Goal: Task Accomplishment & Management: Use online tool/utility

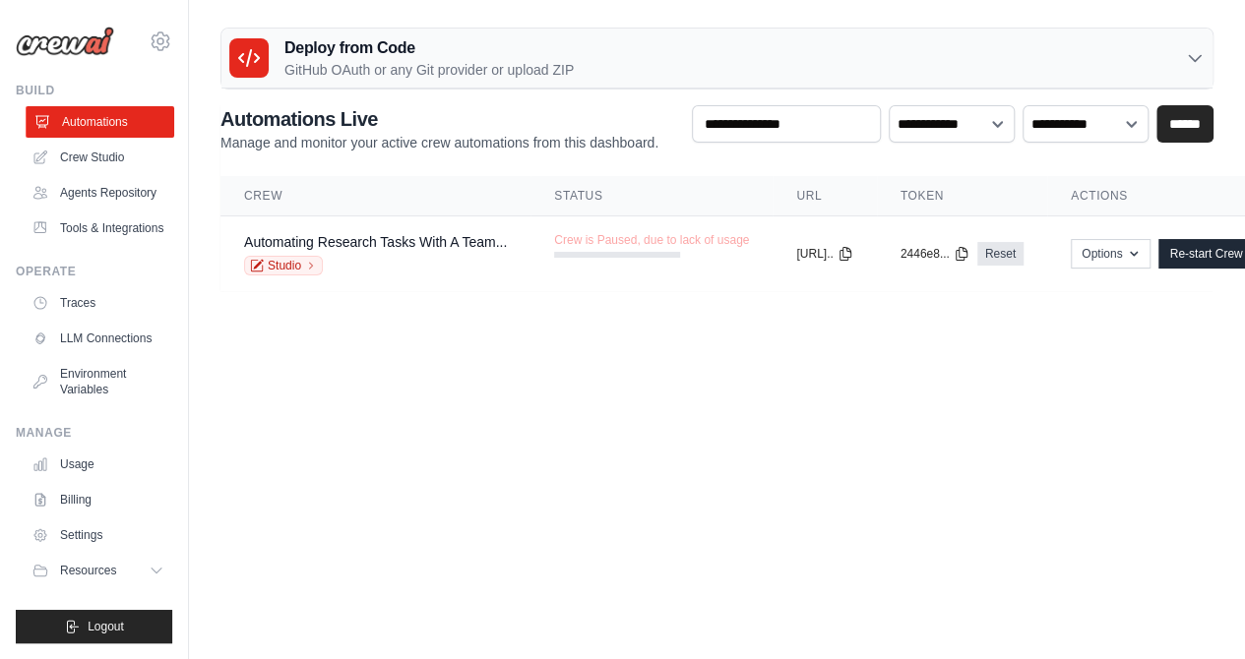
click at [81, 112] on link "Automations" at bounding box center [100, 121] width 149 height 31
click at [93, 156] on link "Crew Studio" at bounding box center [100, 157] width 149 height 31
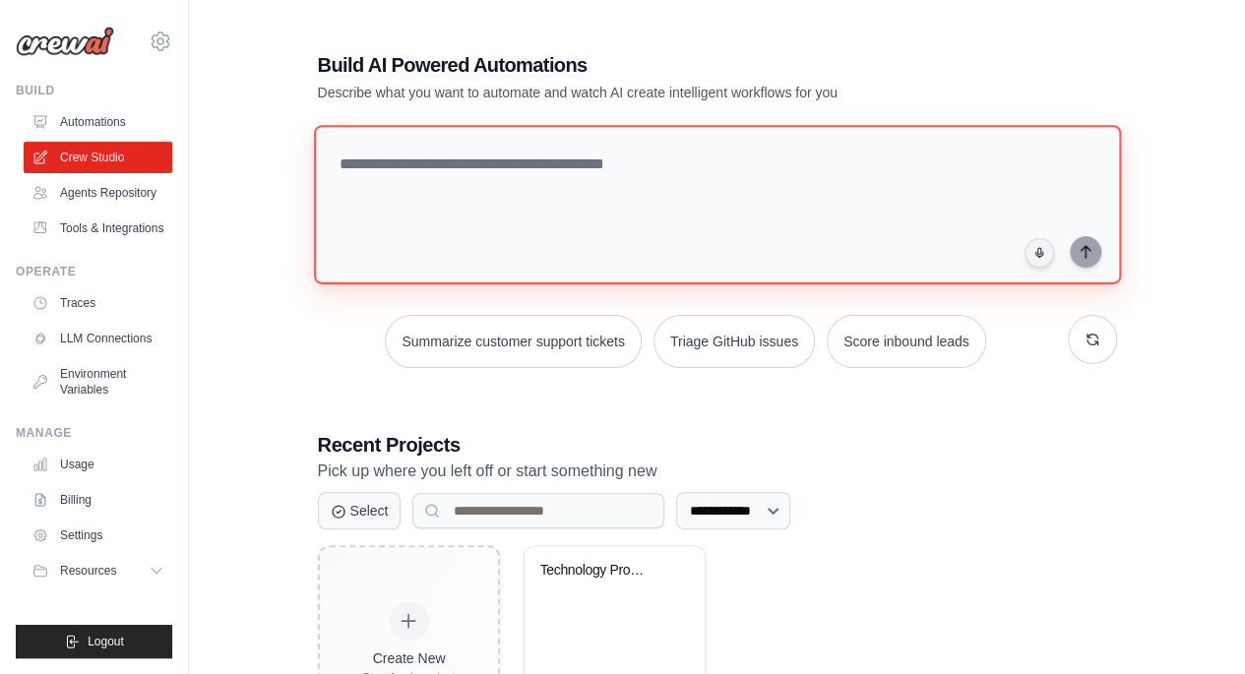
click at [475, 176] on textarea at bounding box center [716, 204] width 807 height 159
click at [486, 206] on textarea at bounding box center [716, 204] width 807 height 159
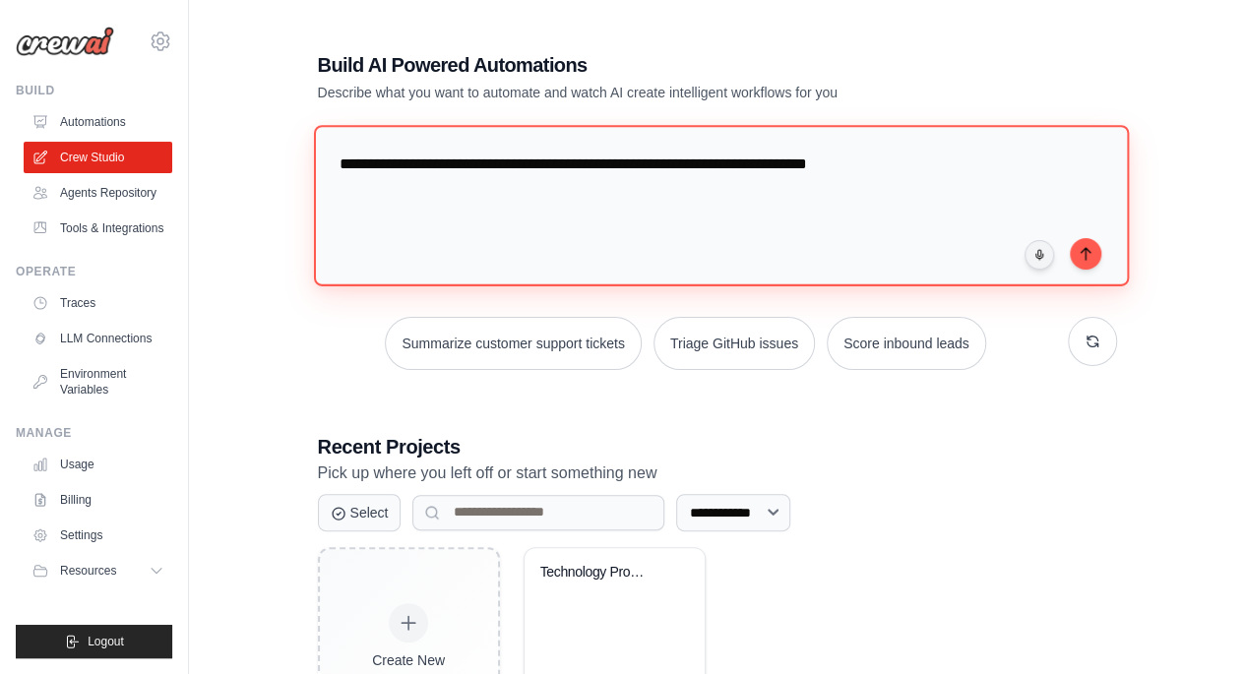
click at [626, 158] on textarea "**********" at bounding box center [720, 205] width 815 height 160
type textarea "**********"
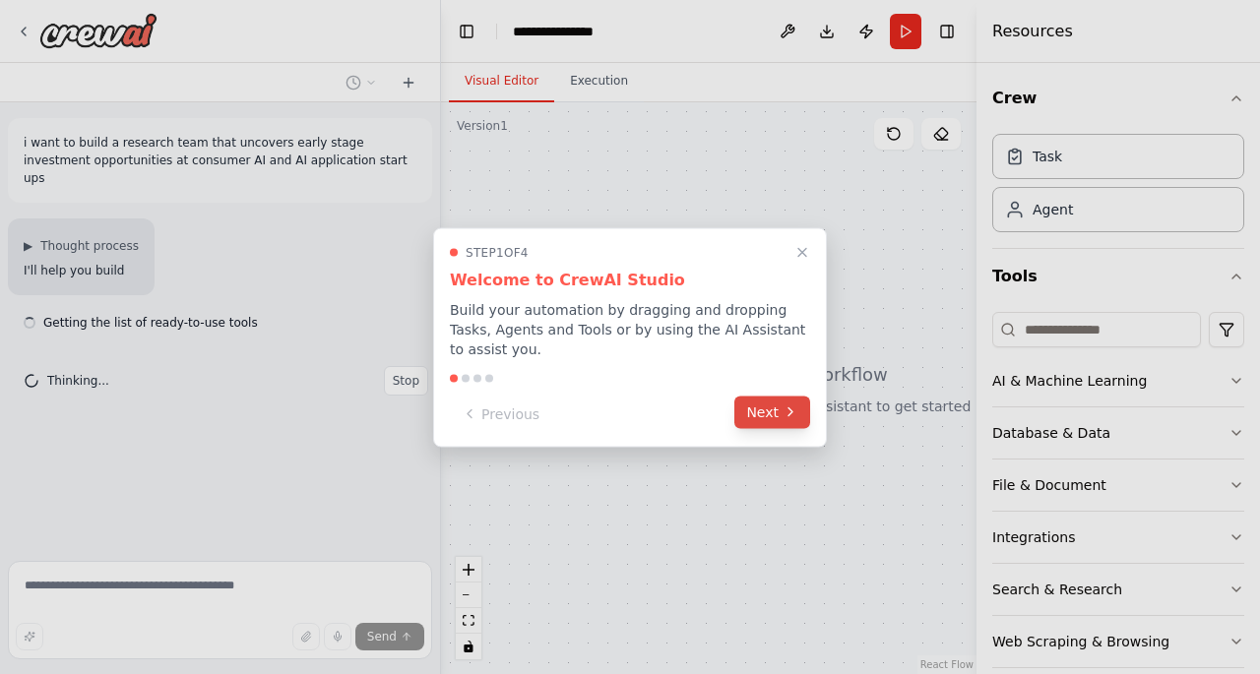
click at [787, 405] on icon at bounding box center [790, 413] width 16 height 16
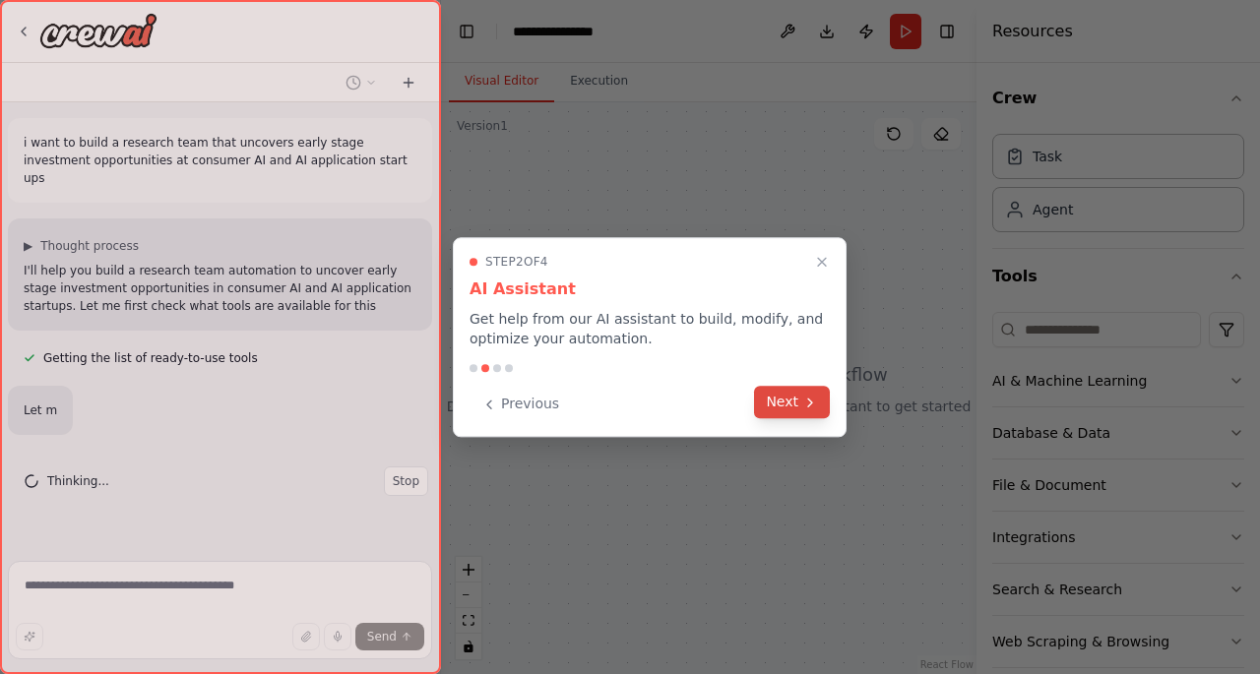
click at [801, 402] on button "Next" at bounding box center [792, 402] width 76 height 32
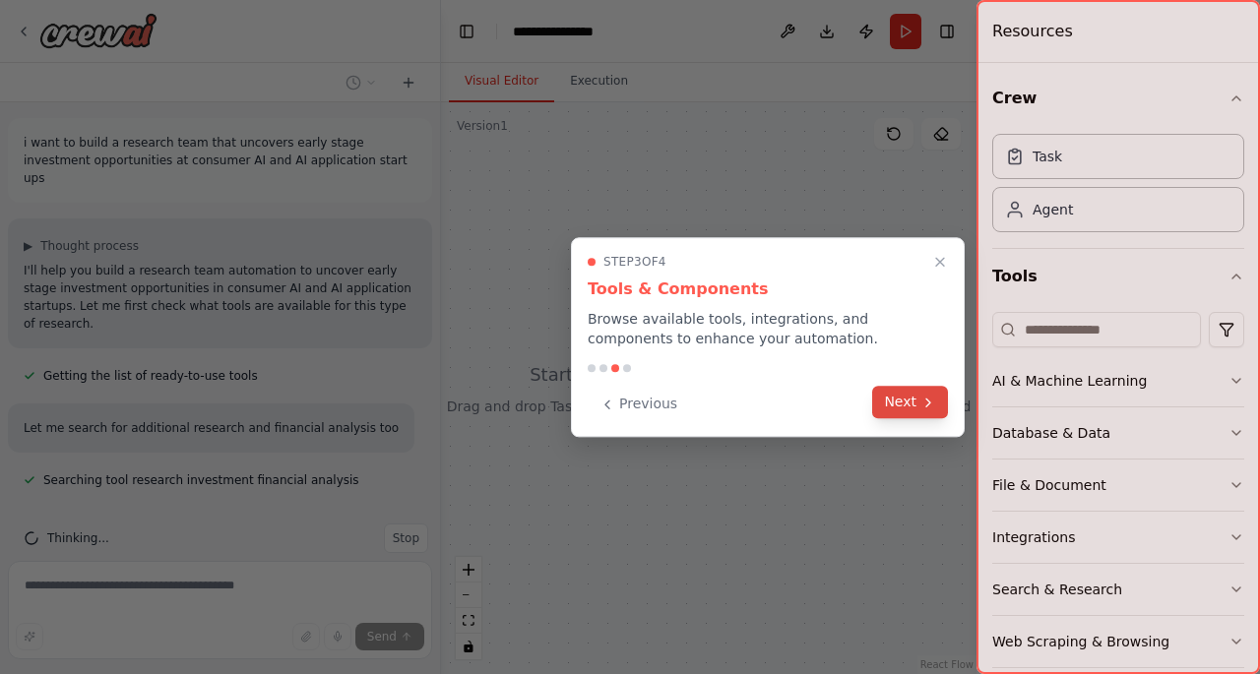
click at [913, 399] on button "Next" at bounding box center [910, 402] width 76 height 32
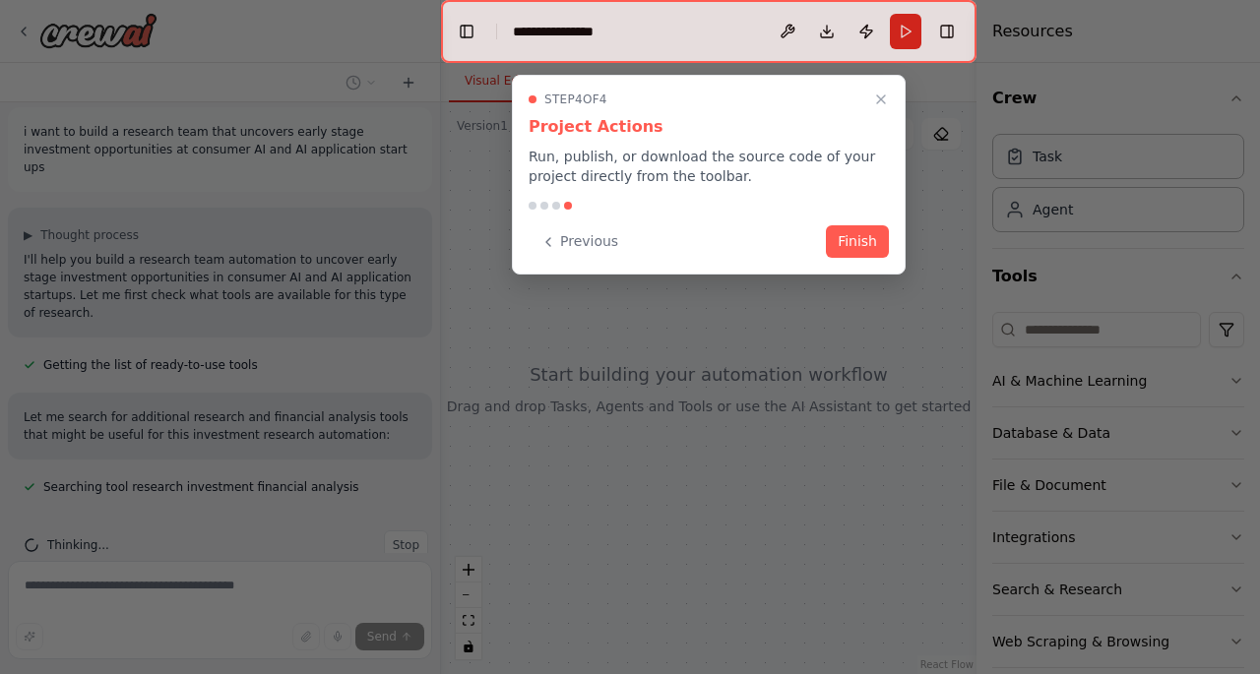
click at [860, 246] on button "Finish" at bounding box center [857, 241] width 63 height 32
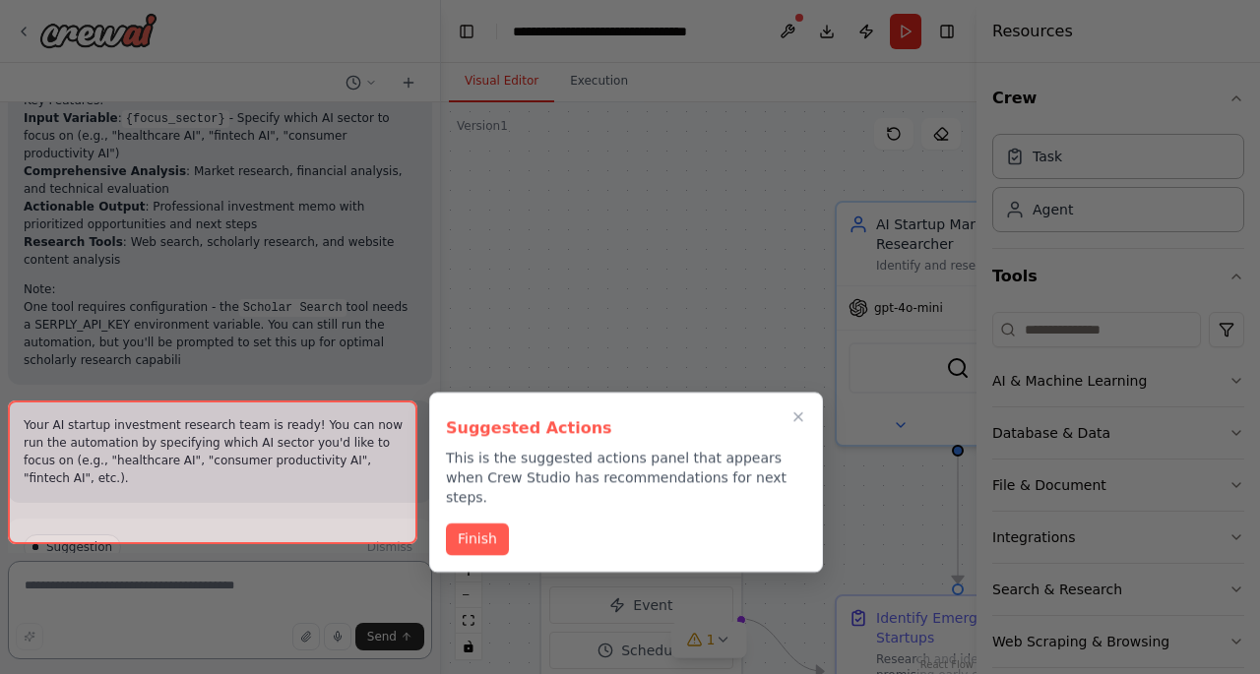
scroll to position [1637, 0]
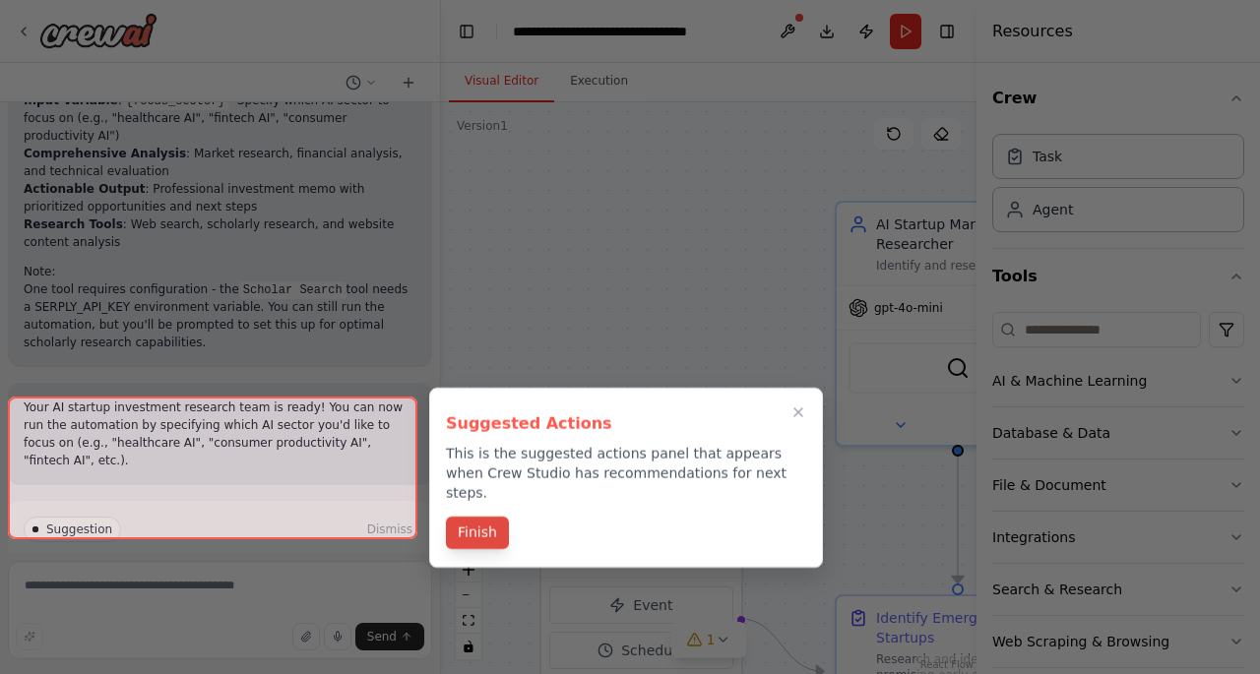
click at [492, 527] on button "Finish" at bounding box center [477, 533] width 63 height 32
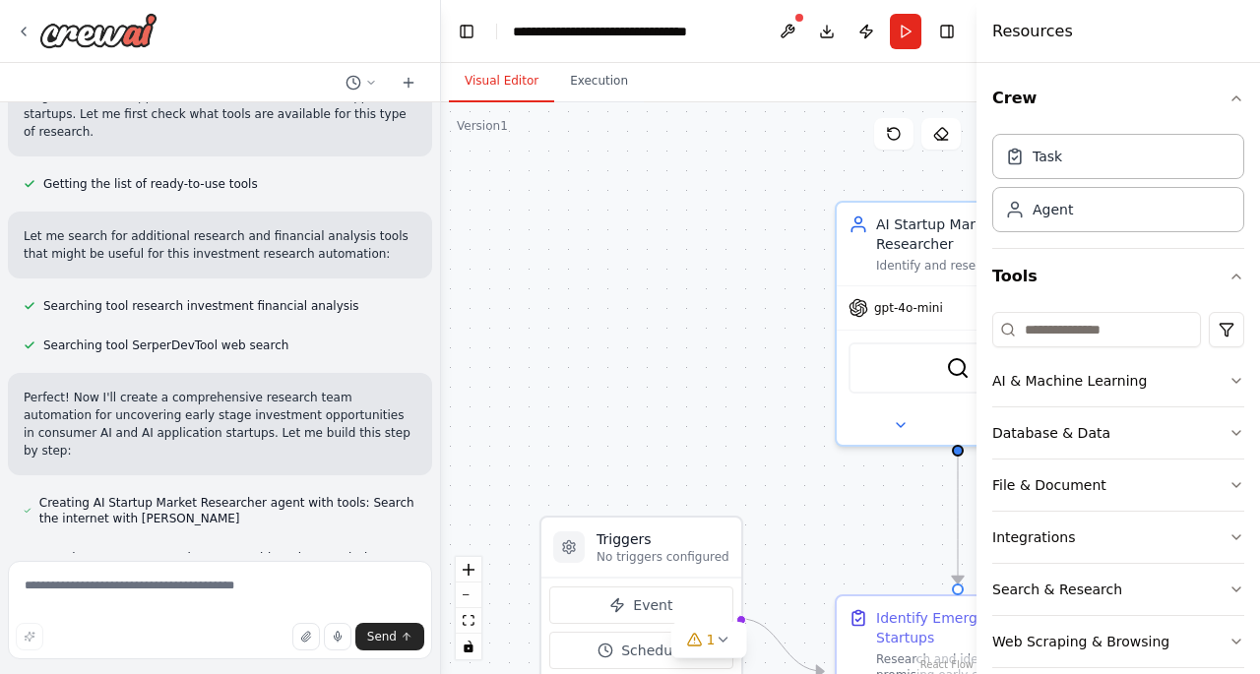
scroll to position [425, 0]
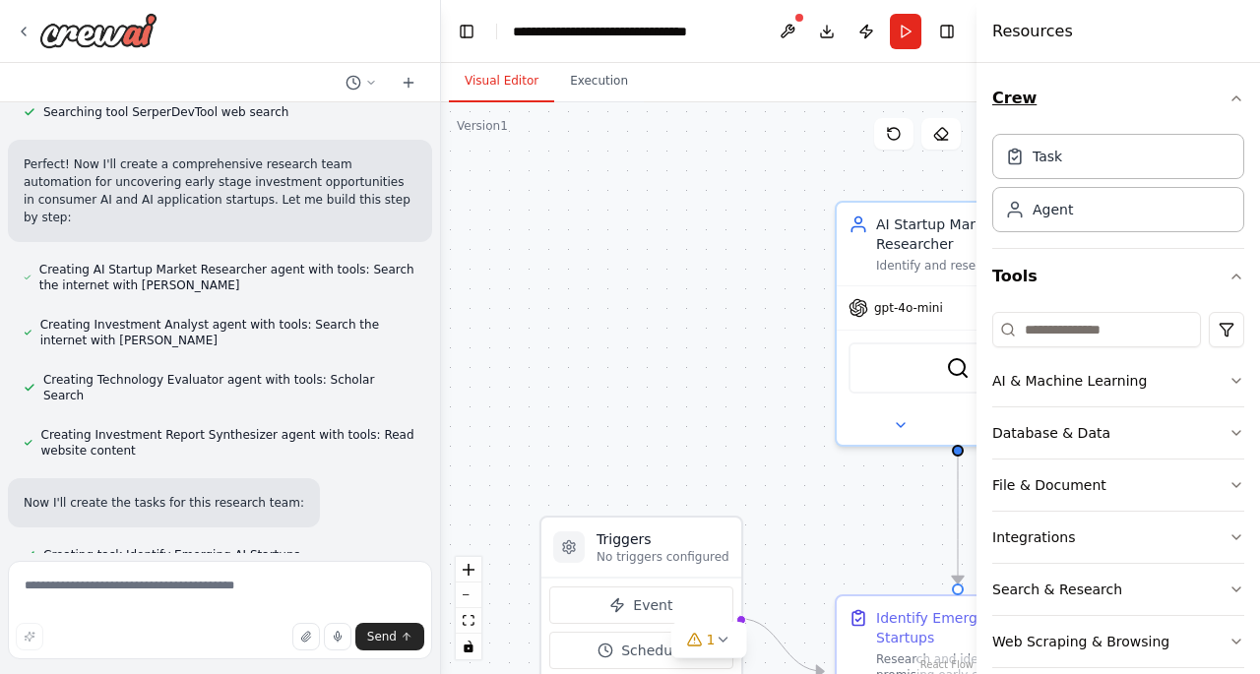
click at [1228, 97] on icon "button" at bounding box center [1236, 99] width 16 height 16
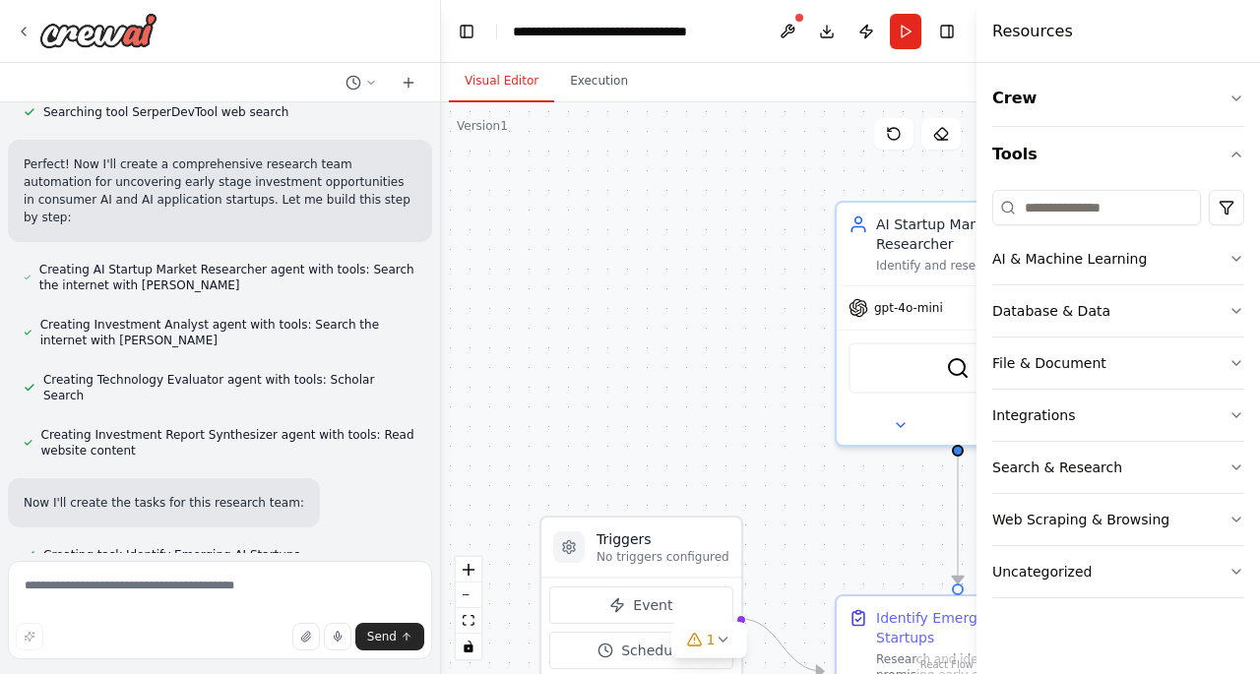
click at [805, 466] on div ".deletable-edge-delete-btn { width: 20px; height: 20px; border: 0px solid #ffff…" at bounding box center [708, 388] width 535 height 572
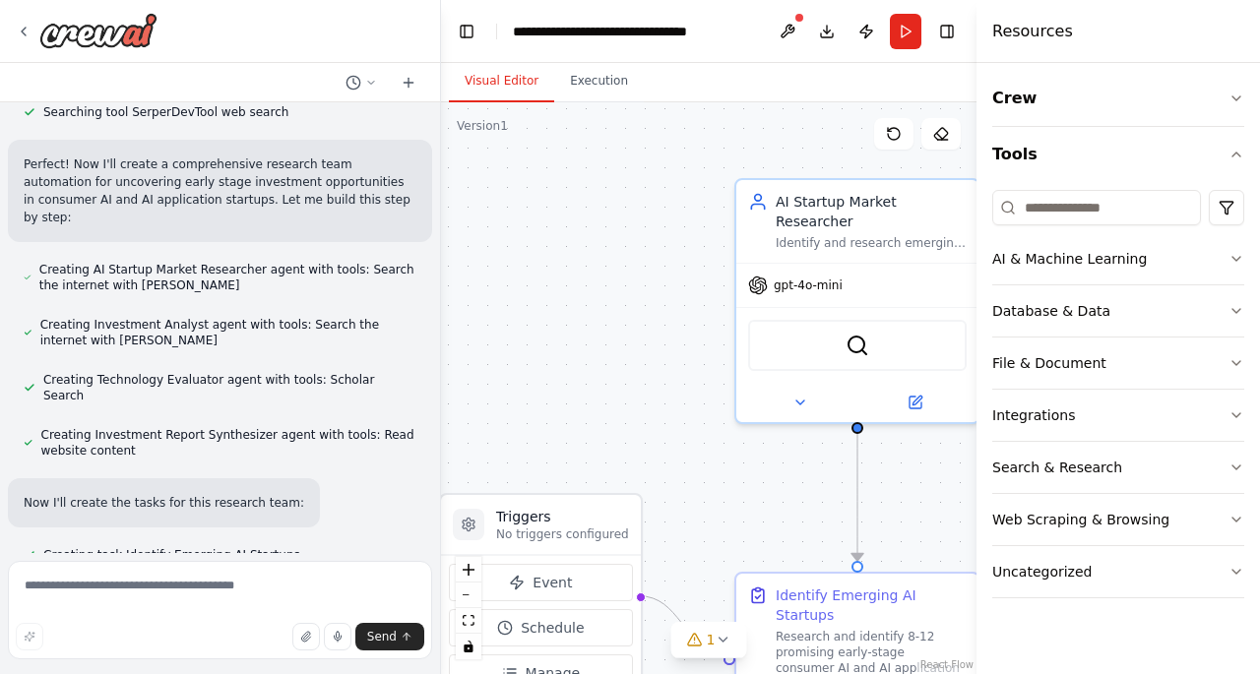
drag, startPoint x: 675, startPoint y: 408, endPoint x: 575, endPoint y: 386, distance: 102.9
click at [575, 386] on div ".deletable-edge-delete-btn { width: 20px; height: 20px; border: 0px solid #ffff…" at bounding box center [708, 388] width 535 height 572
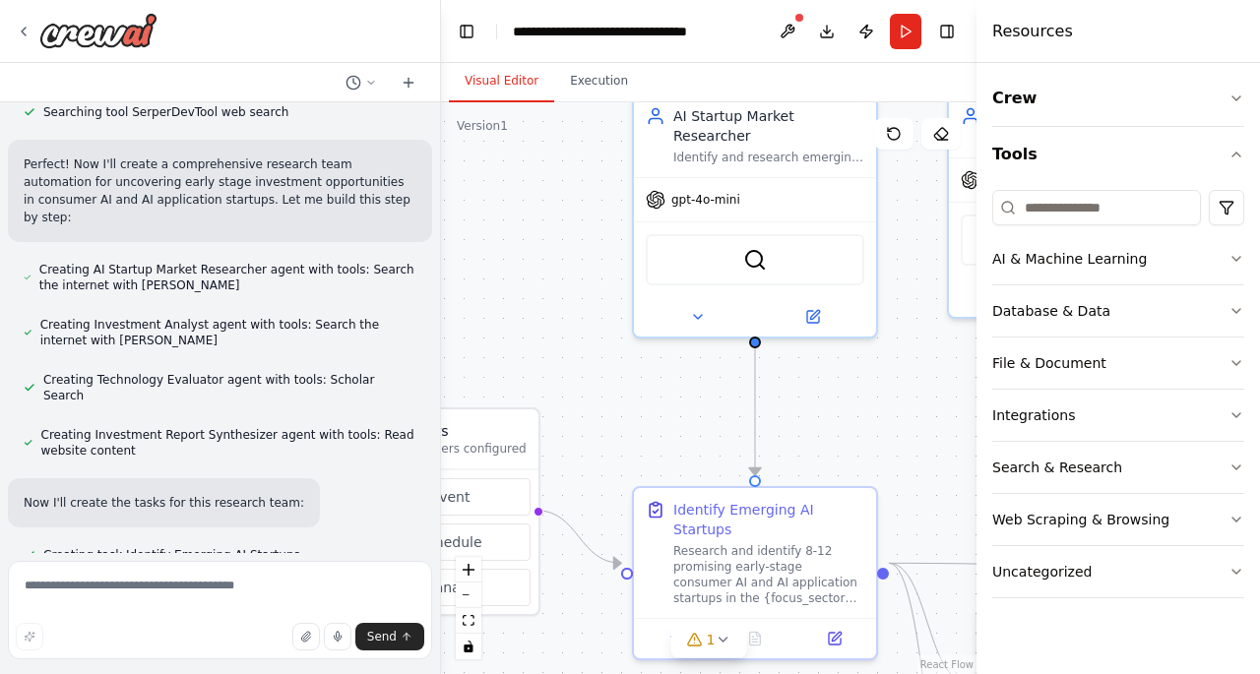
drag, startPoint x: 624, startPoint y: 402, endPoint x: 540, endPoint y: 337, distance: 105.9
click at [513, 312] on div ".deletable-edge-delete-btn { width: 20px; height: 20px; border: 0px solid #ffff…" at bounding box center [708, 388] width 535 height 572
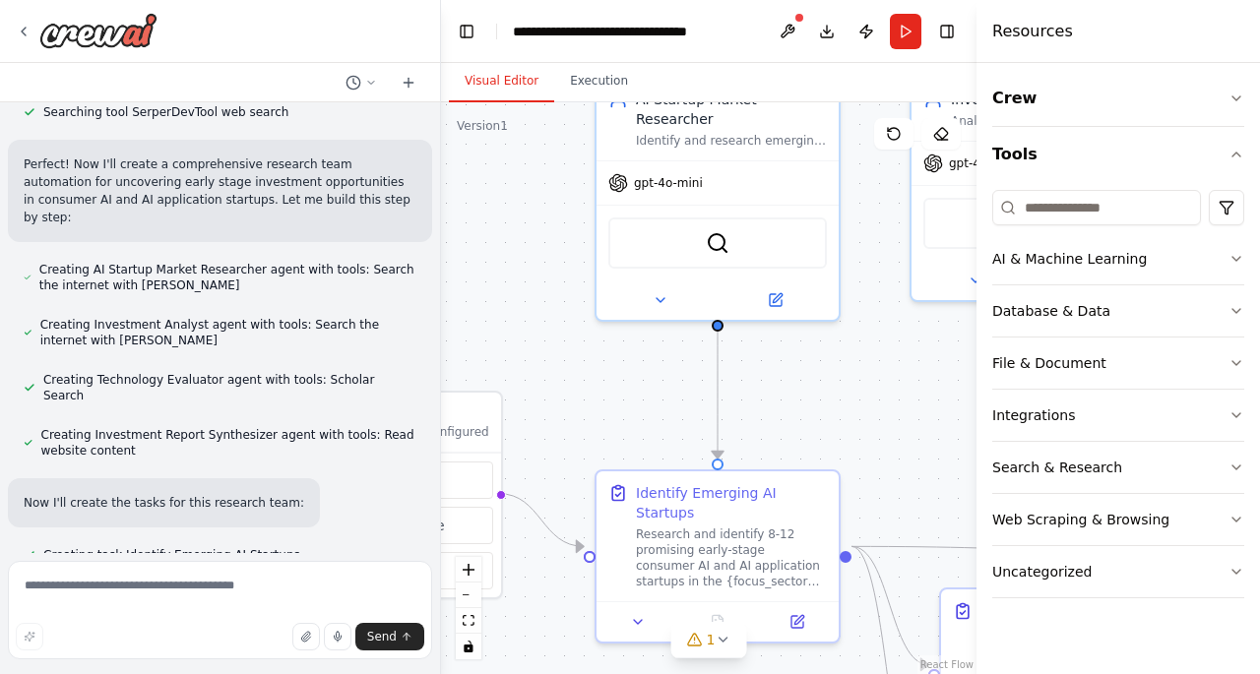
drag, startPoint x: 652, startPoint y: 413, endPoint x: 623, endPoint y: 401, distance: 31.3
click at [623, 401] on div ".deletable-edge-delete-btn { width: 20px; height: 20px; border: 0px solid #ffff…" at bounding box center [708, 388] width 535 height 572
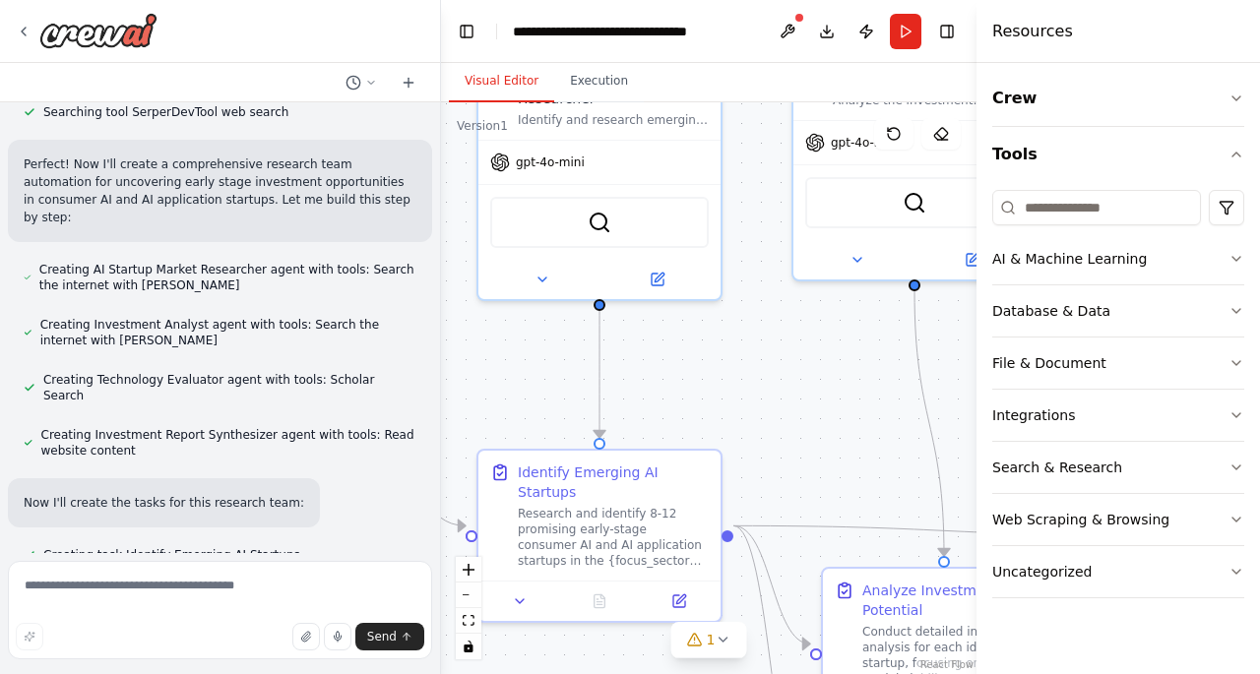
drag, startPoint x: 876, startPoint y: 374, endPoint x: 801, endPoint y: 364, distance: 75.4
click at [662, 338] on div ".deletable-edge-delete-btn { width: 20px; height: 20px; border: 0px solid #ffff…" at bounding box center [708, 388] width 535 height 572
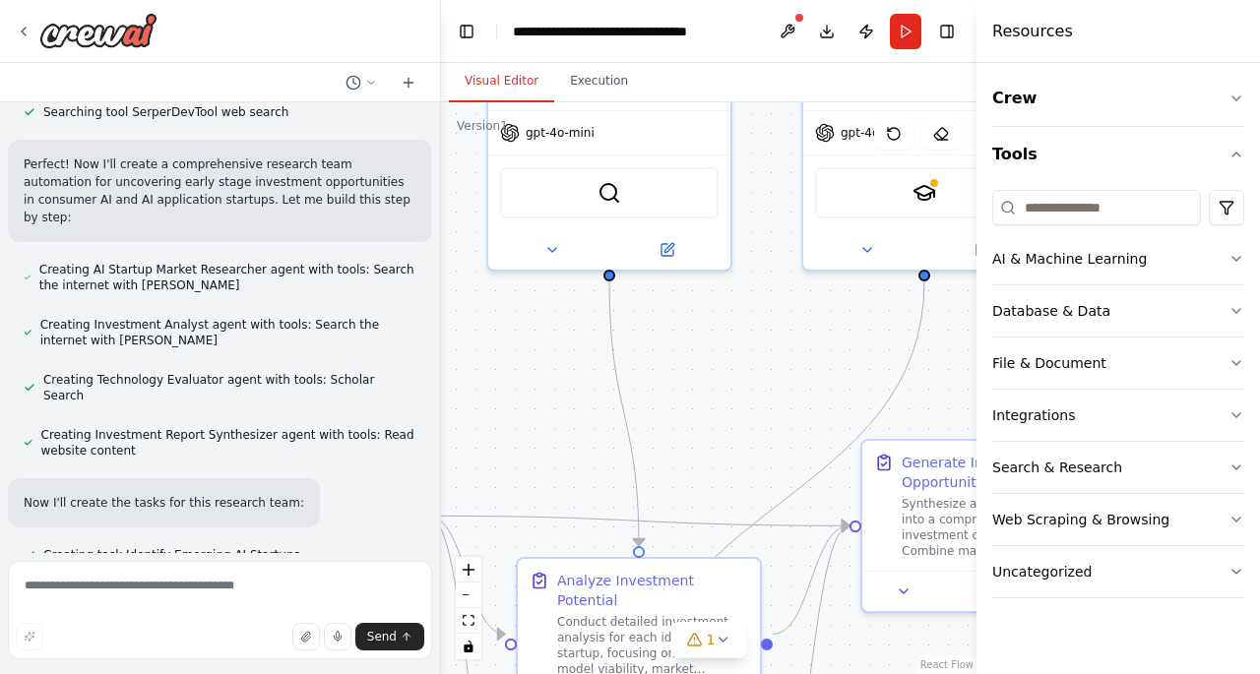
drag, startPoint x: 840, startPoint y: 392, endPoint x: 640, endPoint y: 397, distance: 200.8
click at [640, 397] on div ".deletable-edge-delete-btn { width: 20px; height: 20px; border: 0px solid #ffff…" at bounding box center [708, 388] width 535 height 572
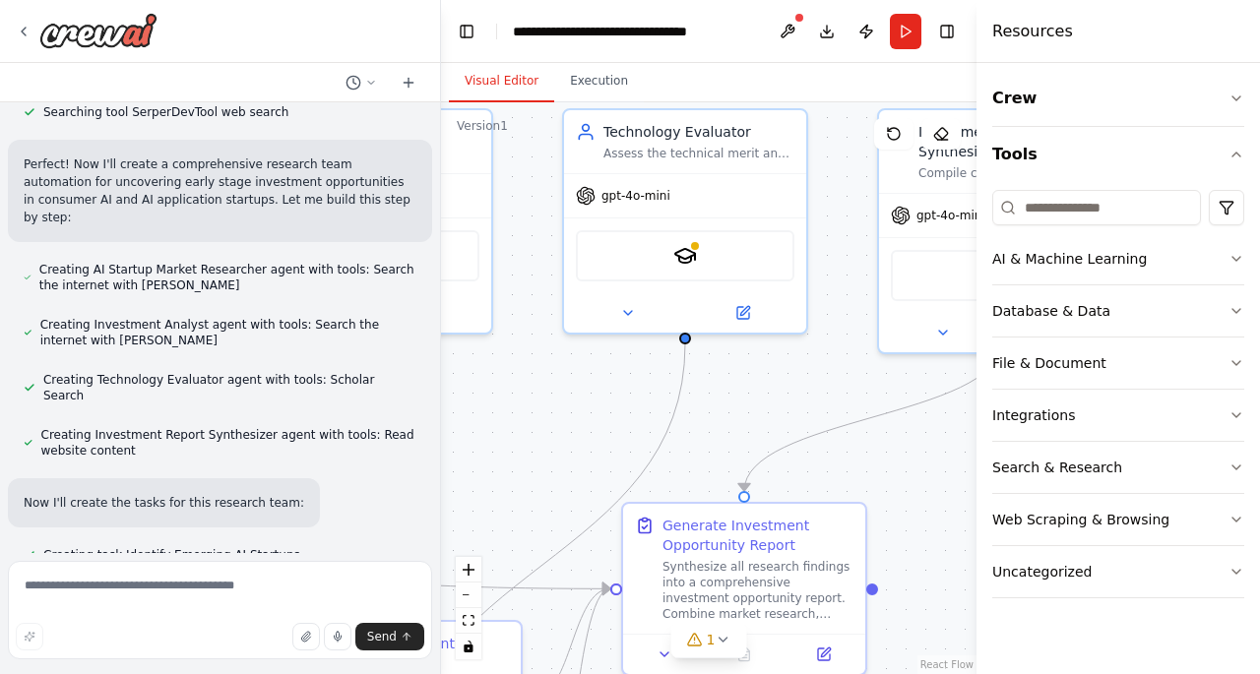
drag, startPoint x: 804, startPoint y: 398, endPoint x: 616, endPoint y: 469, distance: 201.2
click at [554, 469] on div ".deletable-edge-delete-btn { width: 20px; height: 20px; border: 0px solid #ffff…" at bounding box center [708, 388] width 535 height 572
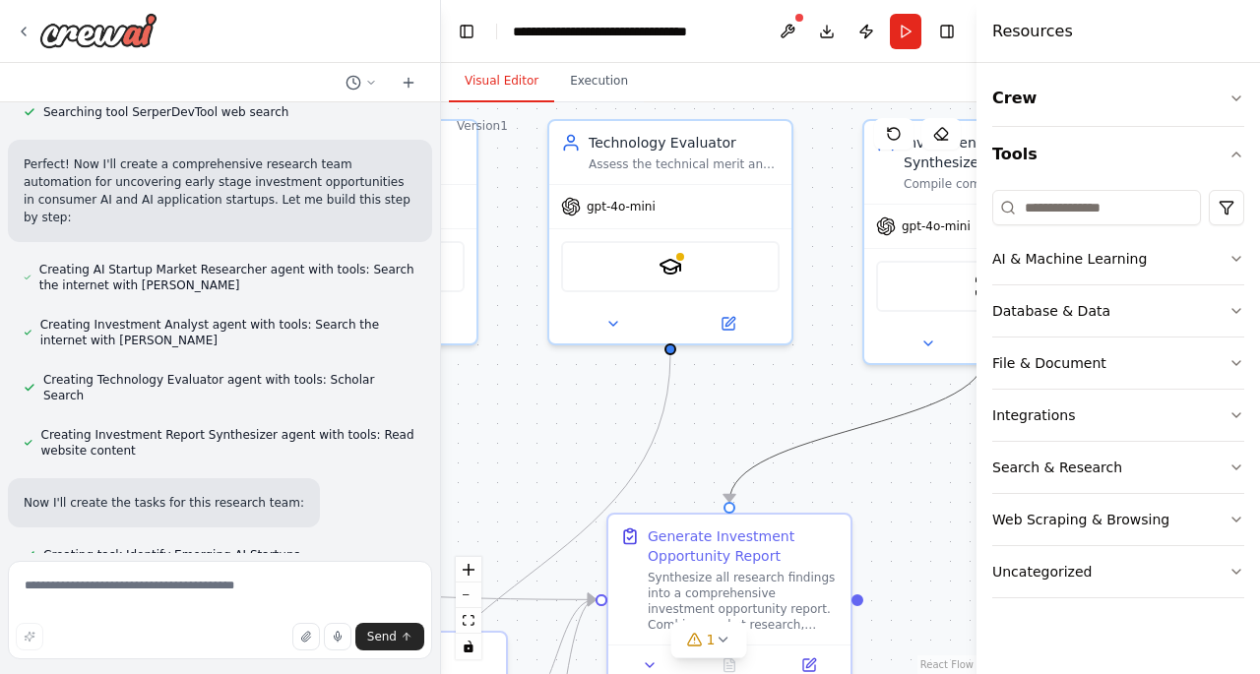
drag, startPoint x: 756, startPoint y: 469, endPoint x: 618, endPoint y: 467, distance: 137.8
click at [618, 467] on div ".deletable-edge-delete-btn { width: 20px; height: 20px; border: 0px solid #ffff…" at bounding box center [708, 388] width 535 height 572
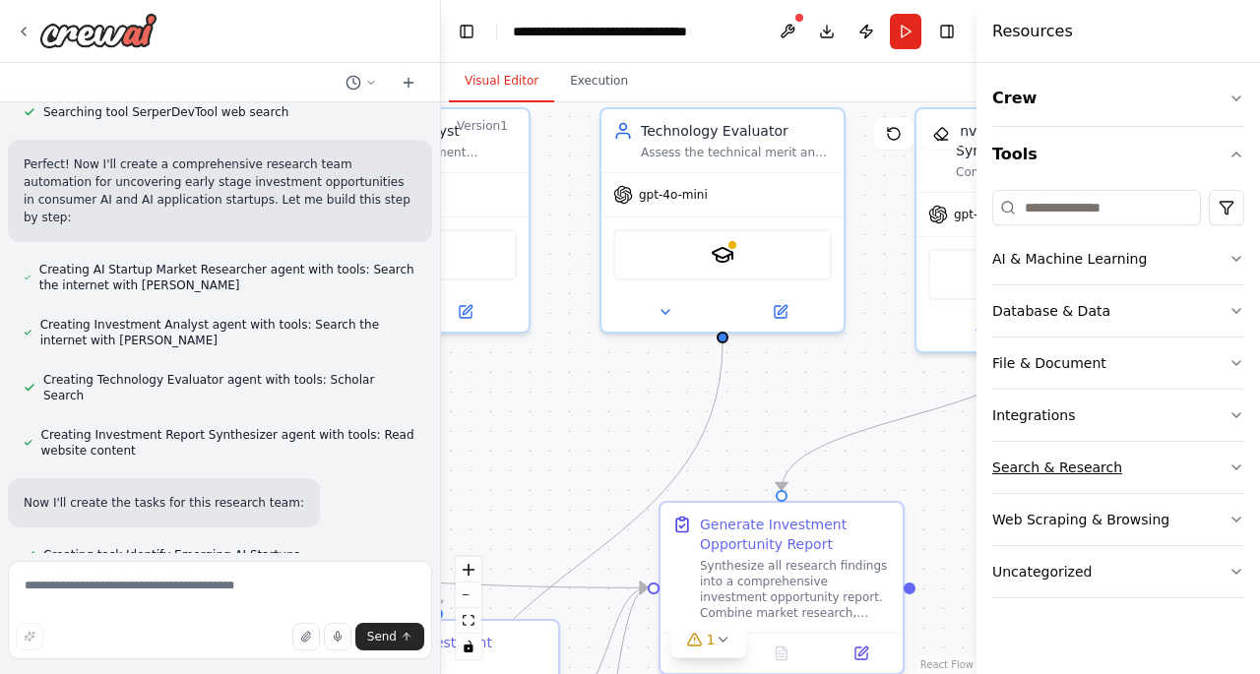
drag, startPoint x: 695, startPoint y: 445, endPoint x: 998, endPoint y: 446, distance: 303.1
click at [998, 445] on div "i want to build a research team that uncovers early stage investment opportunit…" at bounding box center [630, 337] width 1260 height 674
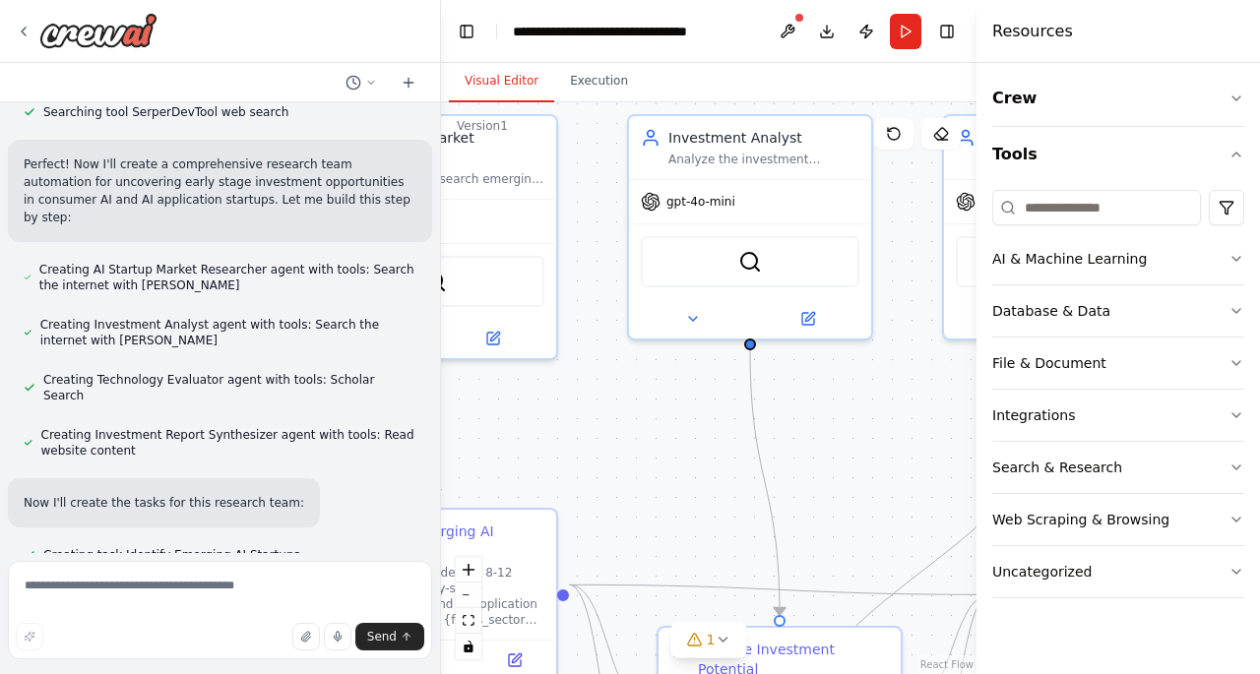
drag, startPoint x: 707, startPoint y: 452, endPoint x: 949, endPoint y: 415, distance: 244.8
click at [949, 415] on div ".deletable-edge-delete-btn { width: 20px; height: 20px; border: 0px solid #ffff…" at bounding box center [708, 388] width 535 height 572
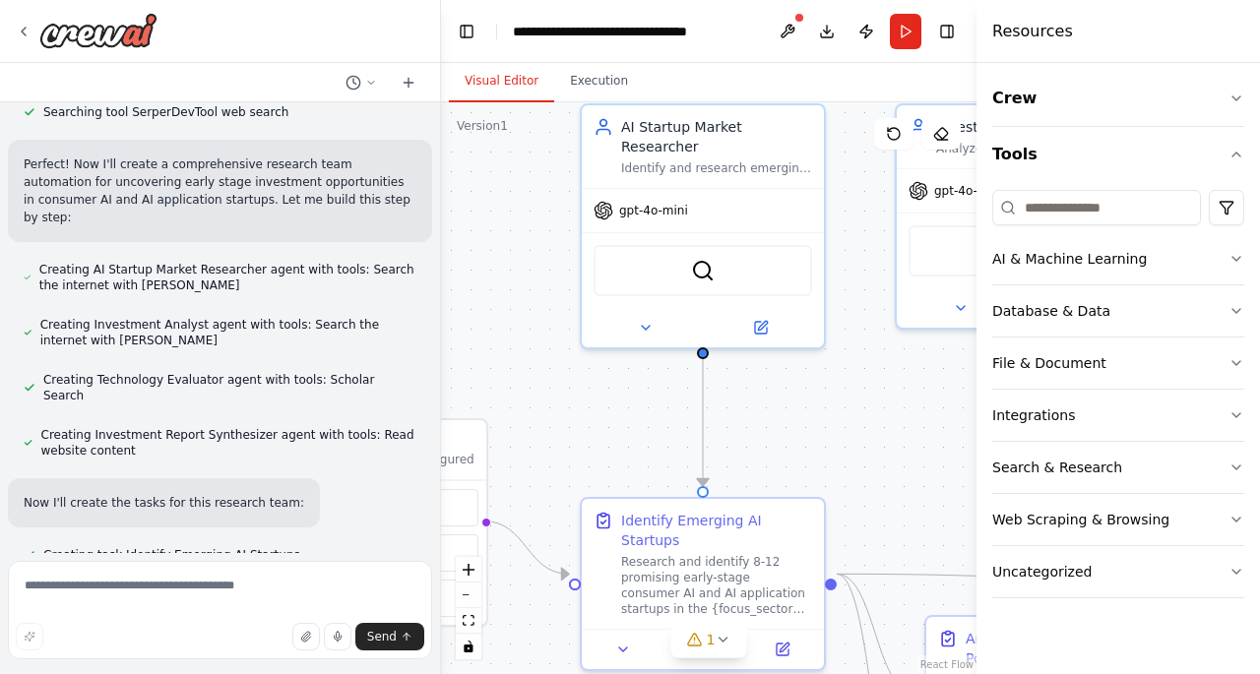
drag, startPoint x: 703, startPoint y: 448, endPoint x: 842, endPoint y: 471, distance: 141.7
click at [842, 471] on div ".deletable-edge-delete-btn { width: 20px; height: 20px; border: 0px solid #ffff…" at bounding box center [708, 388] width 535 height 572
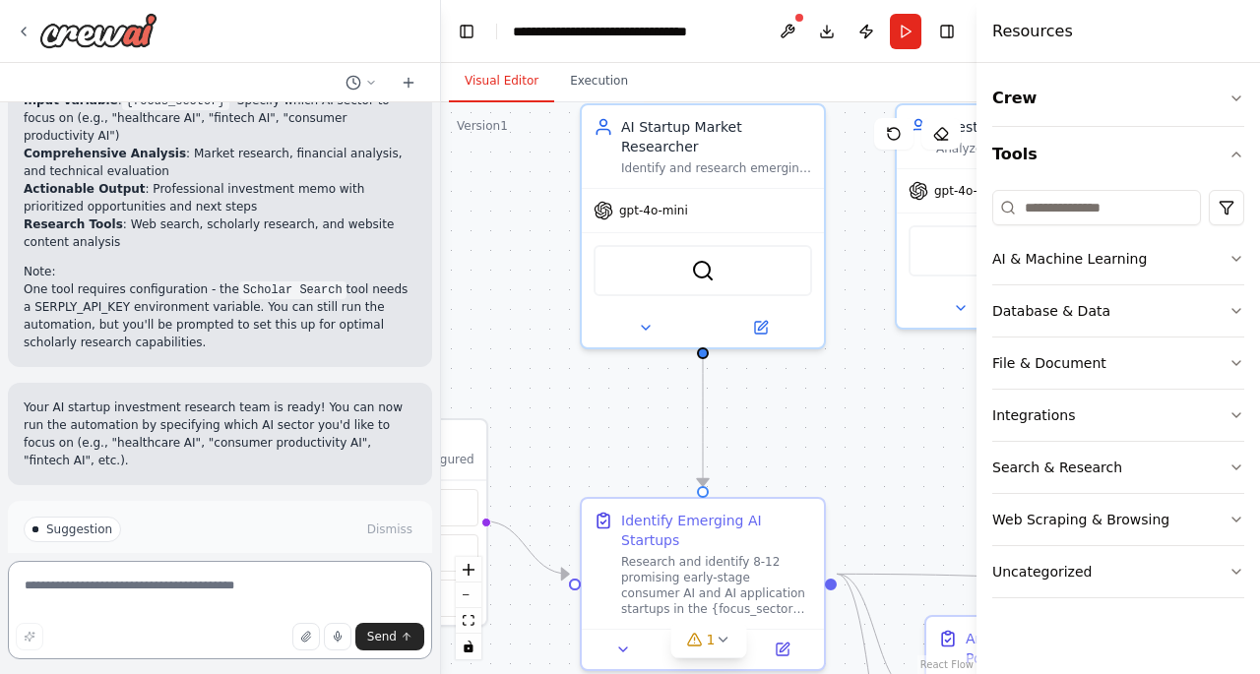
click at [129, 599] on textarea at bounding box center [220, 610] width 424 height 98
type textarea "**********"
click at [364, 639] on button "Send" at bounding box center [389, 637] width 69 height 28
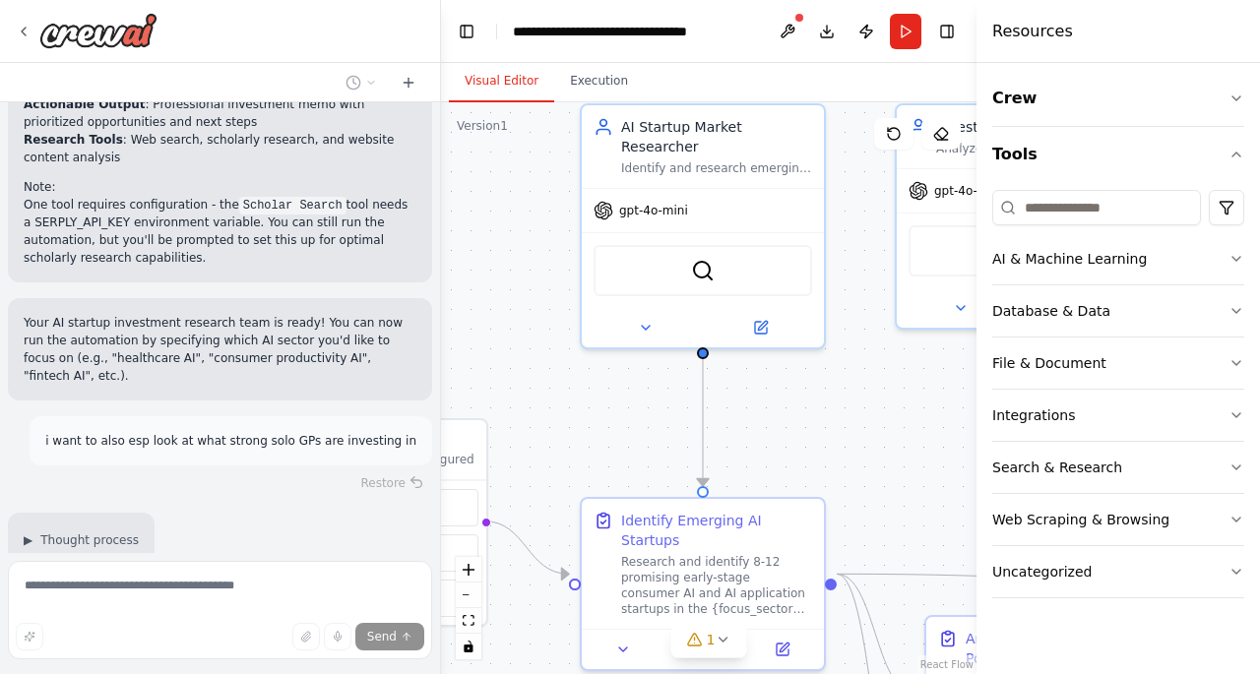
scroll to position [1725, 0]
